Goal: Information Seeking & Learning: Understand process/instructions

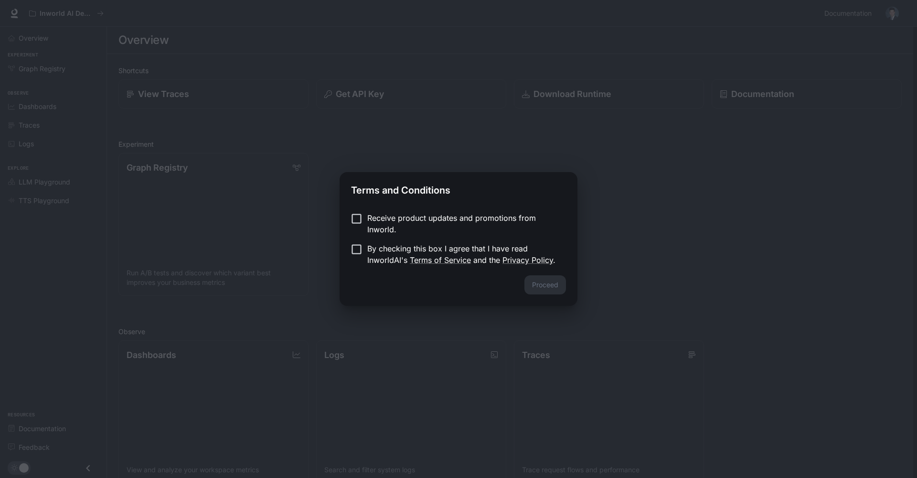
click at [367, 213] on p "Receive product updates and promotions from Inworld." at bounding box center [462, 223] width 191 height 23
click at [547, 280] on button "Proceed" at bounding box center [545, 284] width 42 height 19
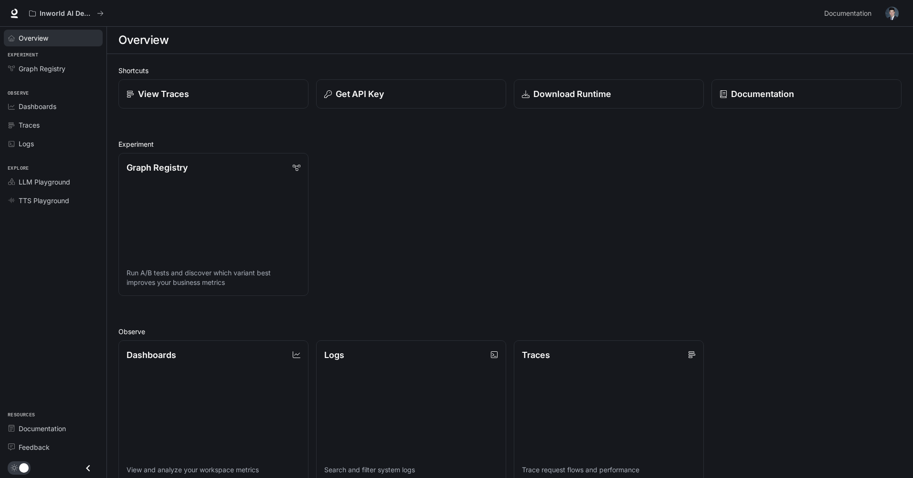
click at [49, 38] on div "Overview" at bounding box center [59, 38] width 80 height 10
click at [403, 205] on div "Graph Registry Run A/B tests and discover which variant best improves your busi…" at bounding box center [506, 220] width 791 height 150
click at [30, 103] on span "Dashboards" at bounding box center [38, 106] width 38 height 10
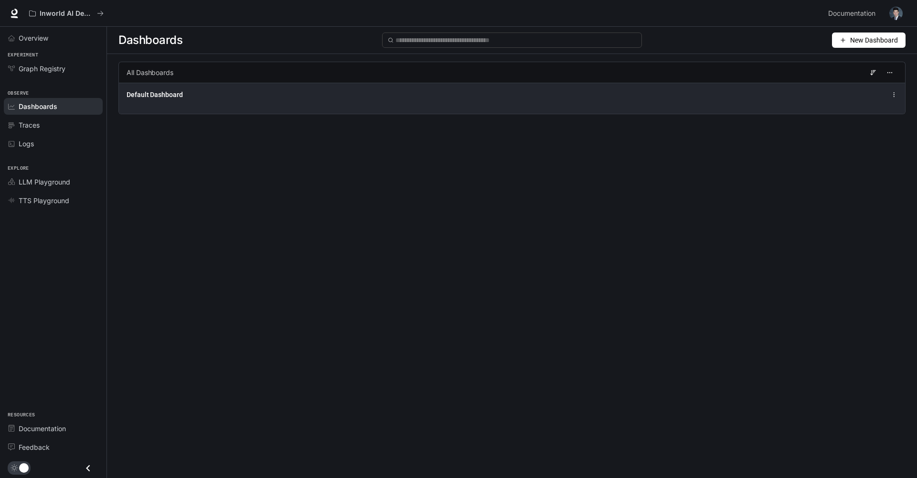
click at [218, 98] on div "Default Dashboard" at bounding box center [351, 95] width 449 height 10
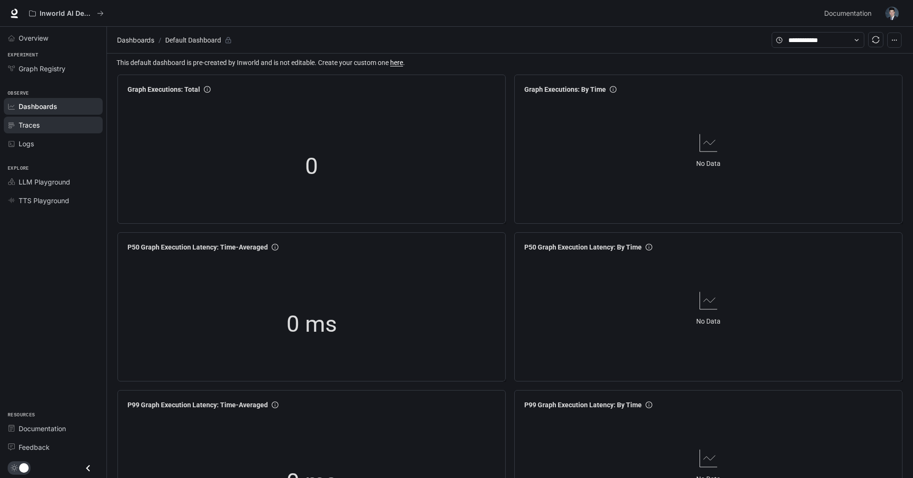
click at [62, 128] on div "Traces" at bounding box center [59, 125] width 80 height 10
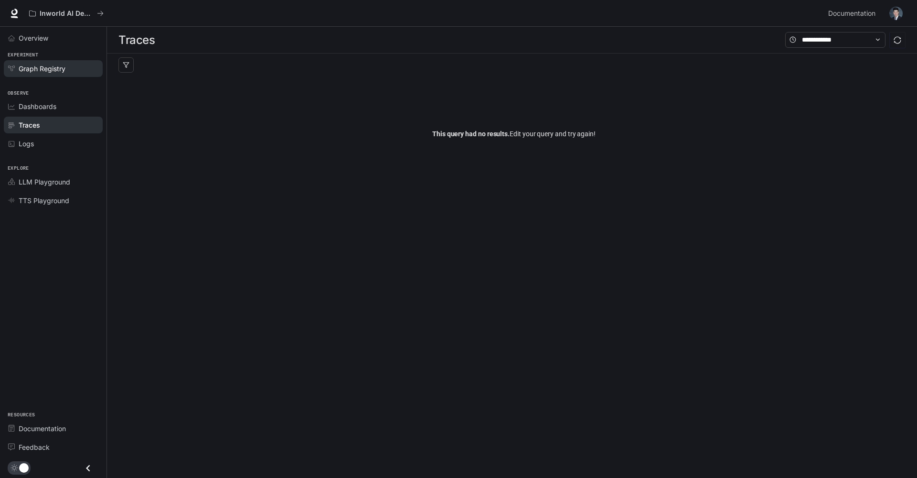
click at [28, 71] on span "Graph Registry" at bounding box center [42, 69] width 47 height 10
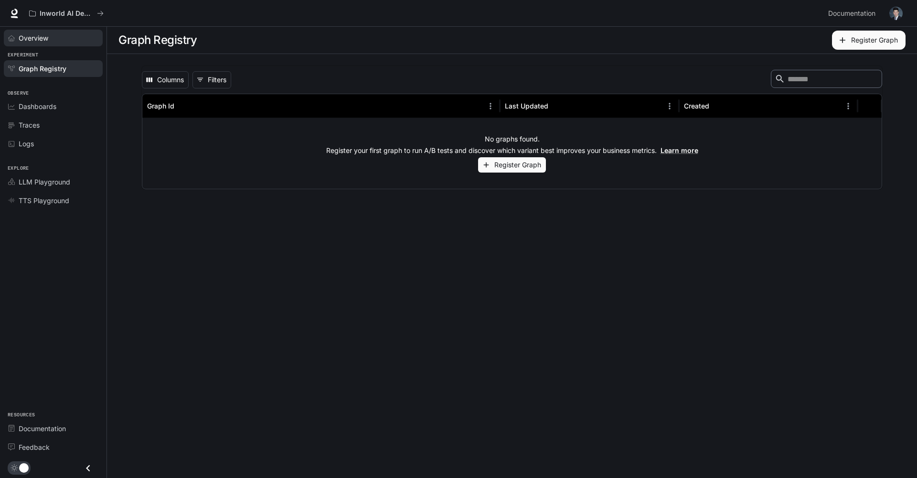
click at [54, 44] on link "Overview" at bounding box center [53, 38] width 99 height 17
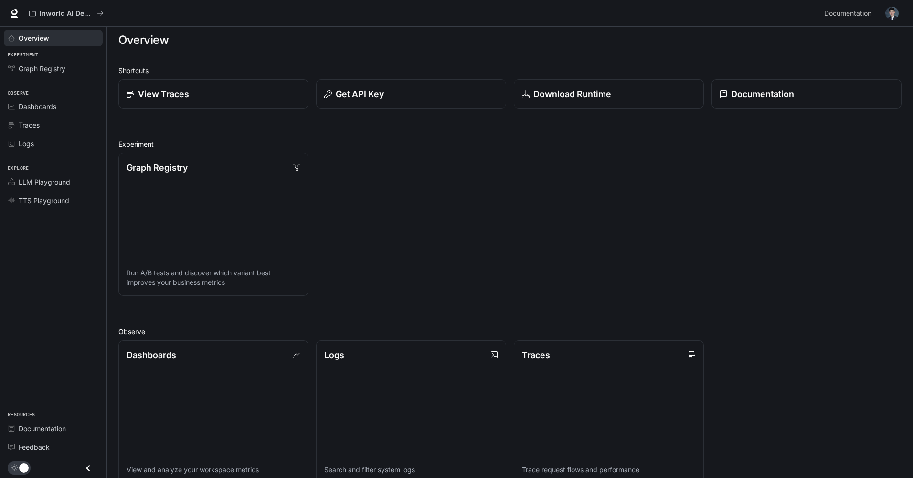
click at [732, 192] on div "Graph Registry Run A/B tests and discover which variant best improves your busi…" at bounding box center [506, 220] width 791 height 150
click at [395, 250] on div "Graph Registry Run A/B tests and discover which variant best improves your busi…" at bounding box center [506, 220] width 791 height 150
click at [389, 105] on button "Get API Key" at bounding box center [411, 94] width 192 height 30
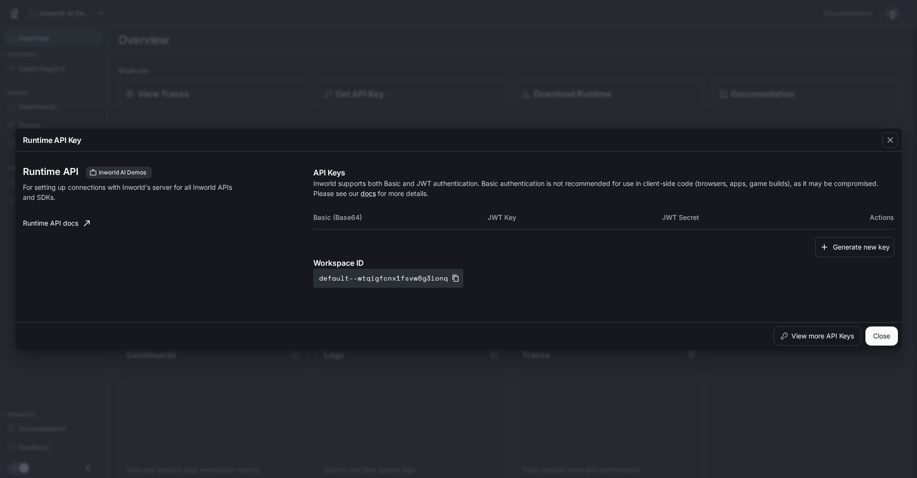
click at [895, 331] on button "Close" at bounding box center [881, 335] width 32 height 19
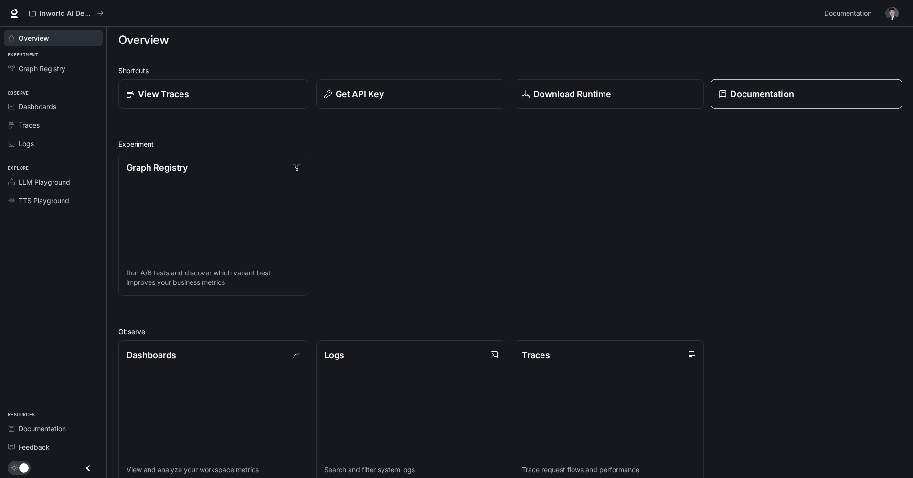
click at [802, 85] on link "Documentation" at bounding box center [807, 94] width 192 height 30
